Goal: Task Accomplishment & Management: Manage account settings

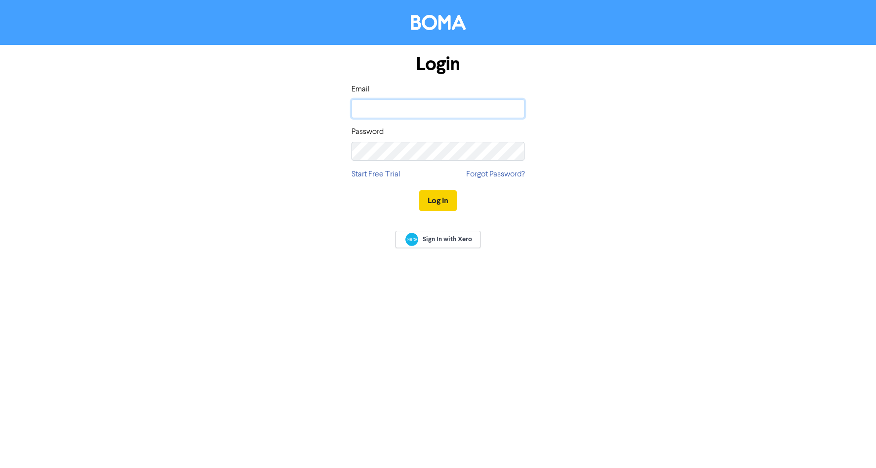
type input "[EMAIL_ADDRESS][DOMAIN_NAME]"
click at [444, 201] on button "Log In" at bounding box center [438, 200] width 38 height 21
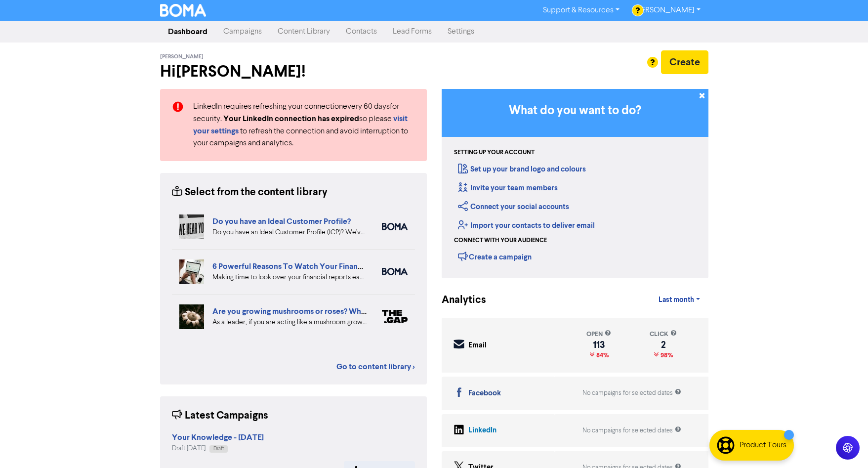
click at [307, 33] on link "Content Library" at bounding box center [304, 32] width 68 height 20
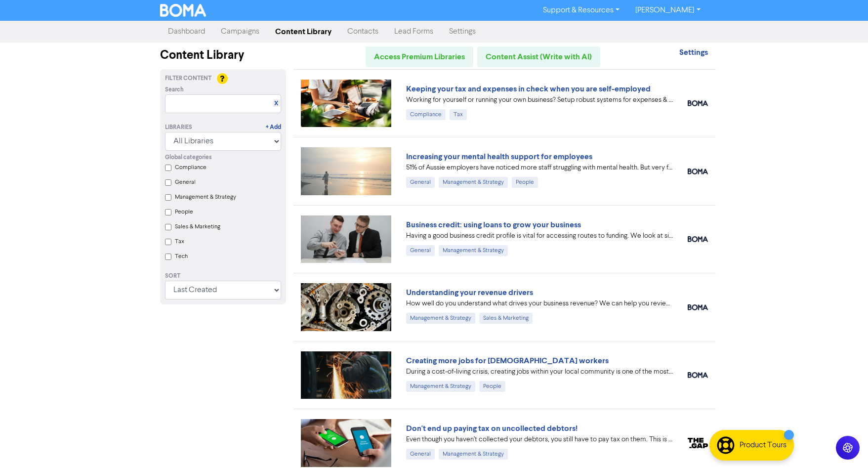
click at [245, 33] on link "Campaigns" at bounding box center [240, 32] width 54 height 20
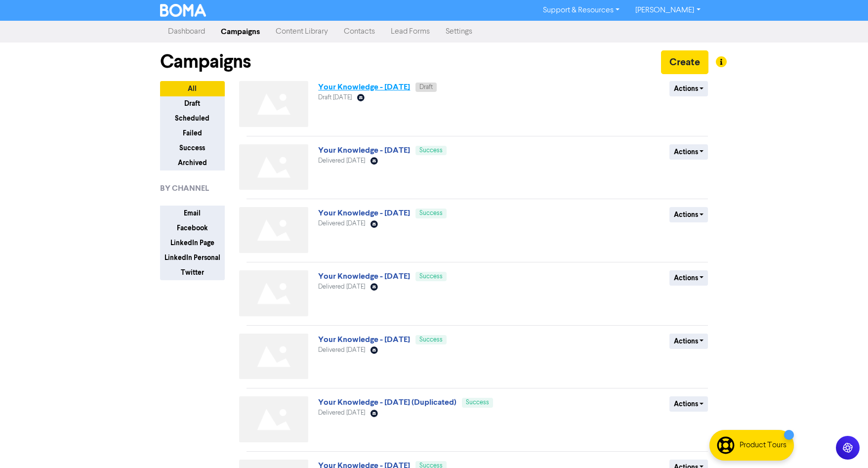
click at [353, 87] on link "Your Knowledge - [DATE]" at bounding box center [364, 87] width 92 height 10
click at [685, 92] on button "Actions" at bounding box center [689, 88] width 39 height 15
click at [327, 89] on link "Your Knowledge - [DATE]" at bounding box center [364, 87] width 92 height 10
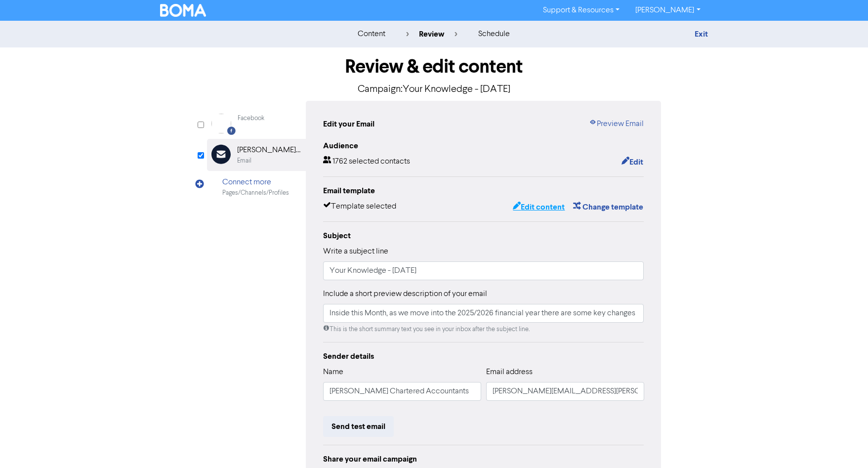
drag, startPoint x: 554, startPoint y: 199, endPoint x: 558, endPoint y: 202, distance: 5.6
click at [555, 200] on div "Email template Template selected Edit content Change template" at bounding box center [483, 199] width 321 height 29
click at [527, 210] on button "Edit content" at bounding box center [539, 207] width 53 height 13
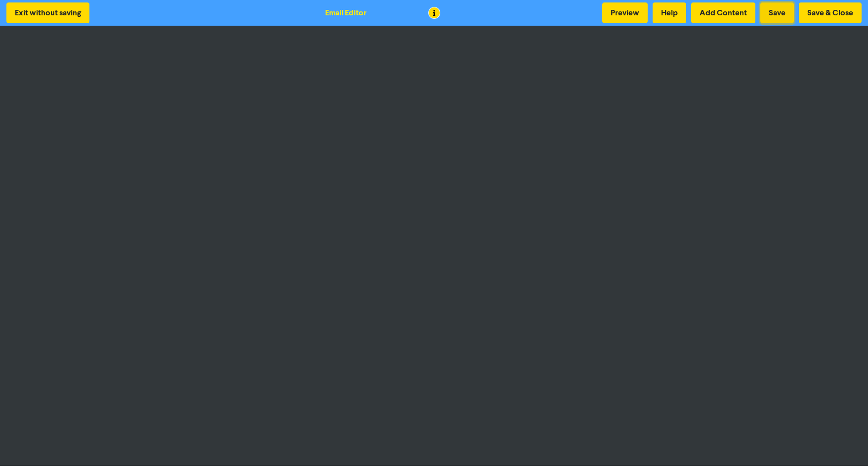
click at [778, 18] on button "Save" at bounding box center [778, 12] width 34 height 21
click at [72, 13] on button "Exit without saving" at bounding box center [47, 12] width 83 height 21
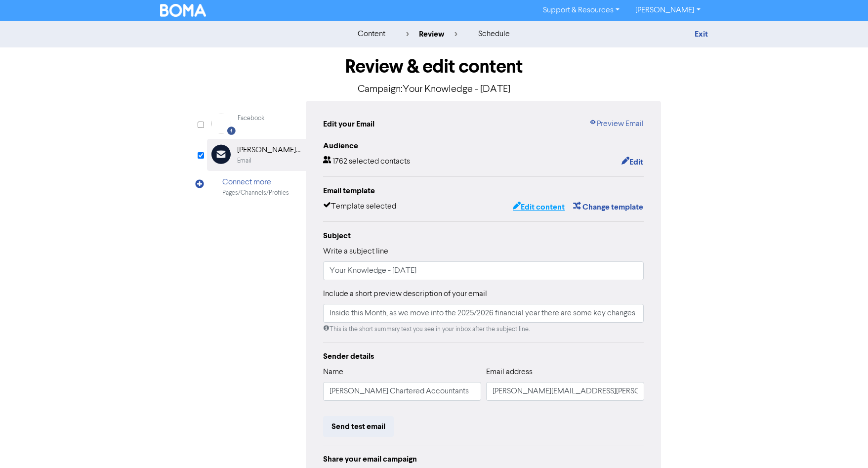
click at [543, 207] on button "Edit content" at bounding box center [539, 207] width 53 height 13
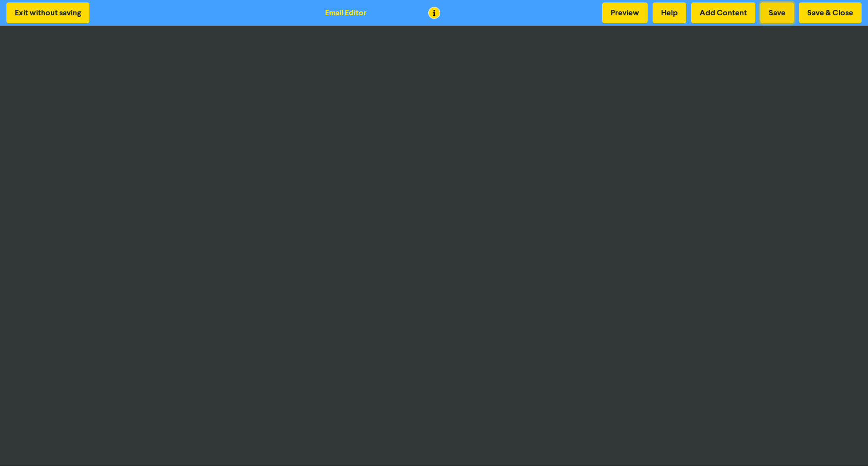
click at [778, 11] on button "Save" at bounding box center [778, 12] width 34 height 21
click at [820, 14] on button "Save & Close" at bounding box center [830, 12] width 63 height 21
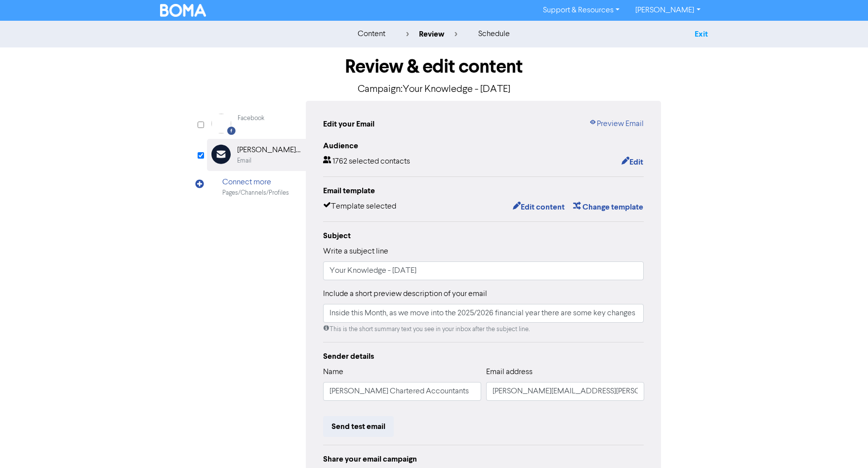
click at [702, 35] on link "Exit" at bounding box center [701, 34] width 13 height 10
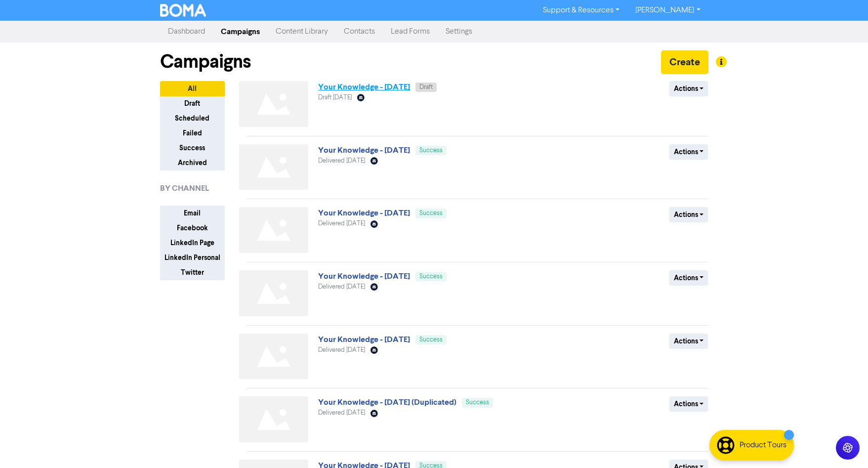
click at [367, 87] on link "Your Knowledge - [DATE]" at bounding box center [364, 87] width 92 height 10
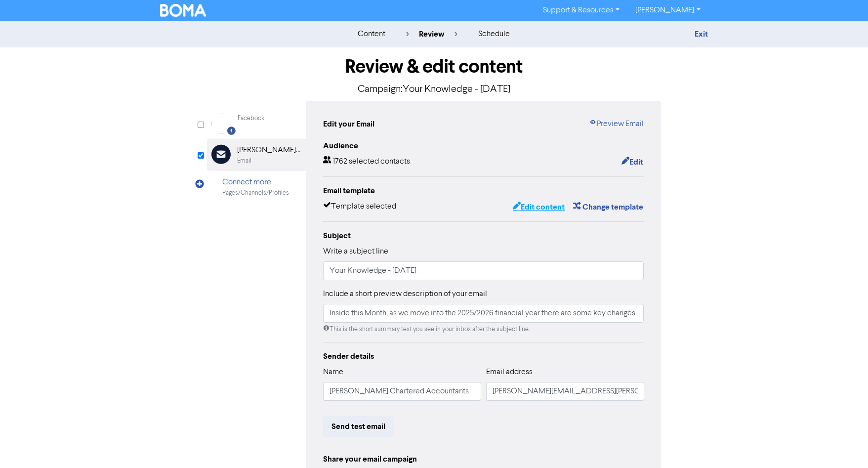
click at [546, 210] on button "Edit content" at bounding box center [539, 207] width 53 height 13
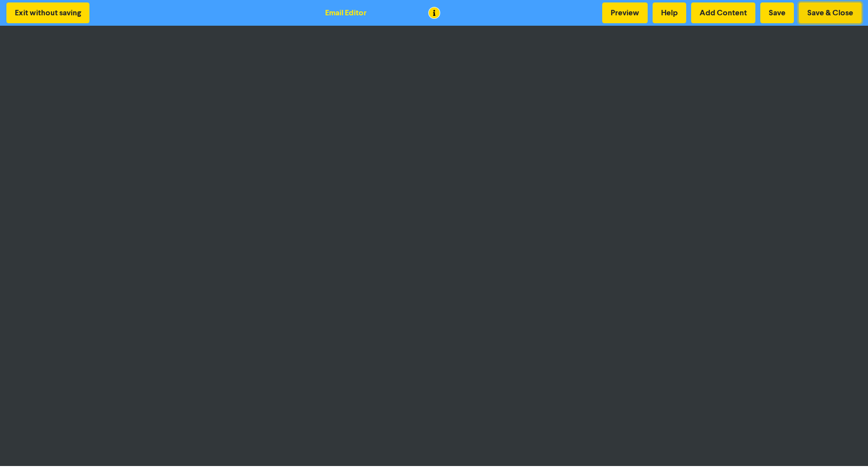
click at [826, 12] on button "Save & Close" at bounding box center [830, 12] width 63 height 21
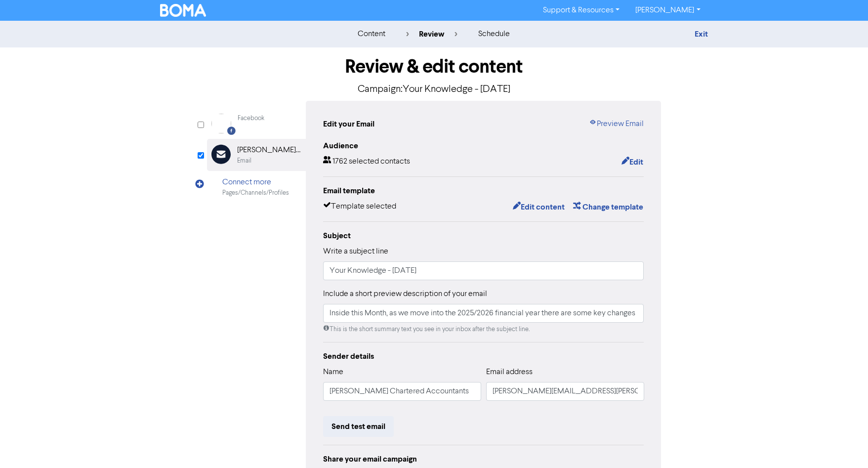
click at [687, 12] on link "[PERSON_NAME]" at bounding box center [668, 10] width 81 height 16
click at [676, 34] on button "Log Out" at bounding box center [667, 30] width 78 height 12
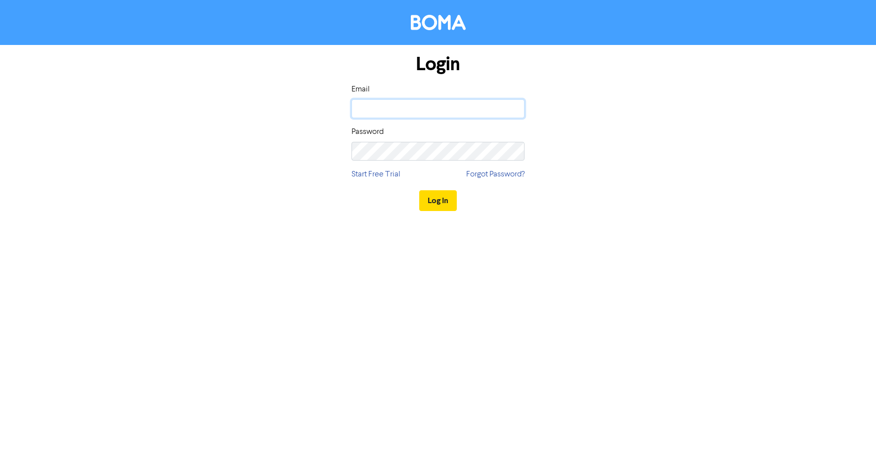
type input "[EMAIL_ADDRESS][DOMAIN_NAME]"
